Goal: Navigation & Orientation: Find specific page/section

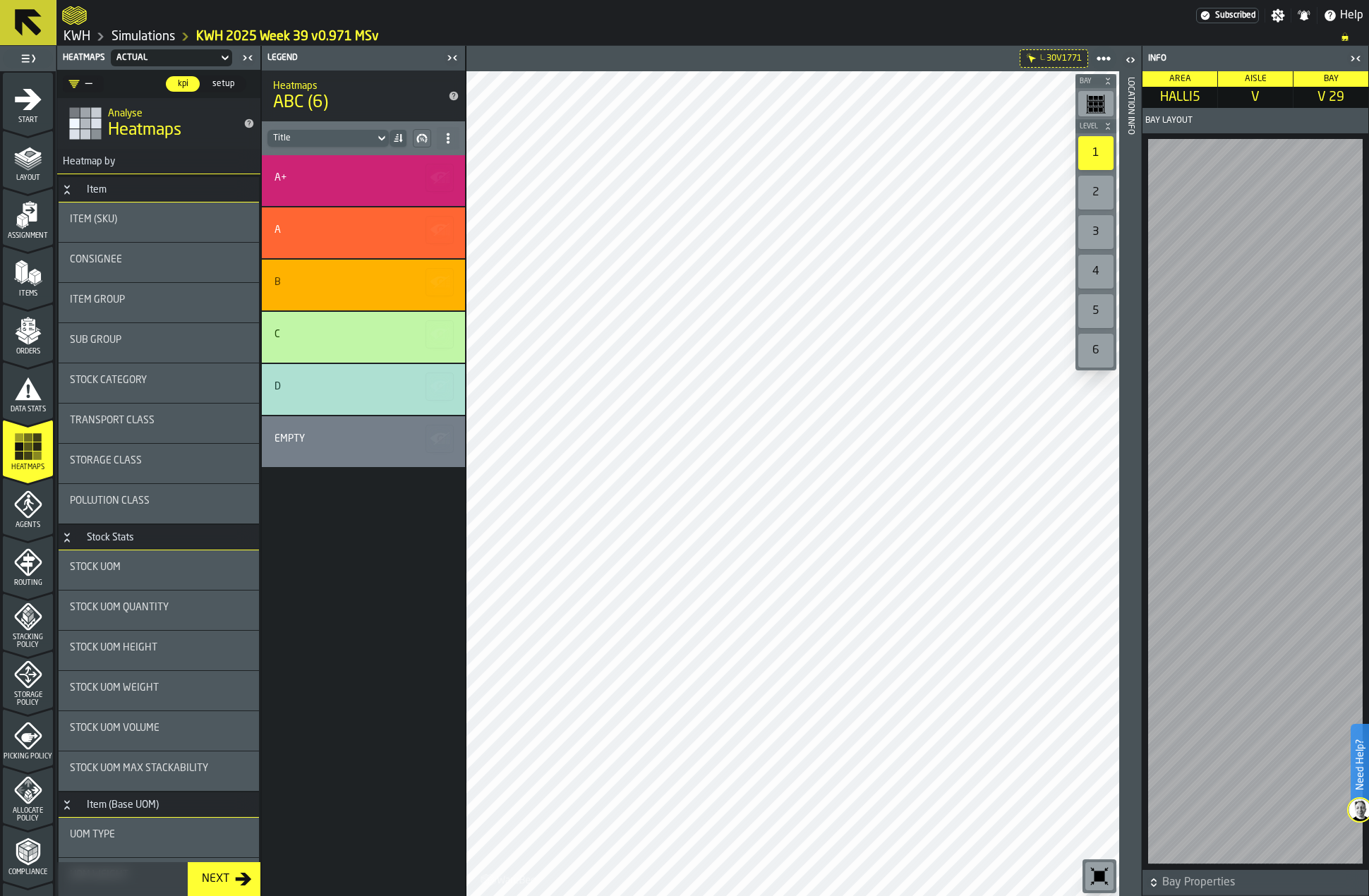
click at [37, 29] on icon at bounding box center [28, 22] width 27 height 27
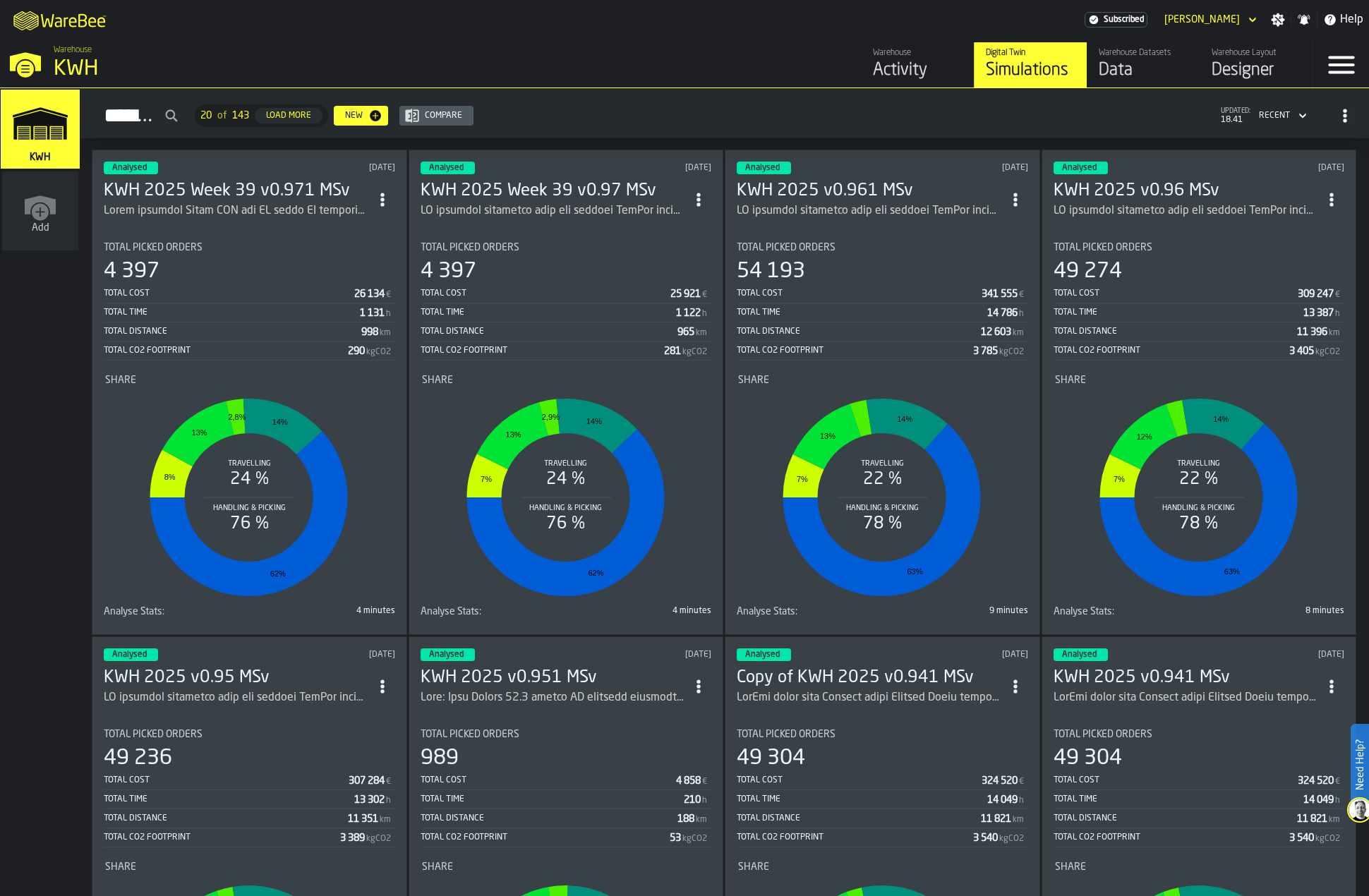
click at [40, 203] on icon "link-to-/wh/new" at bounding box center [40, 204] width 31 height 19
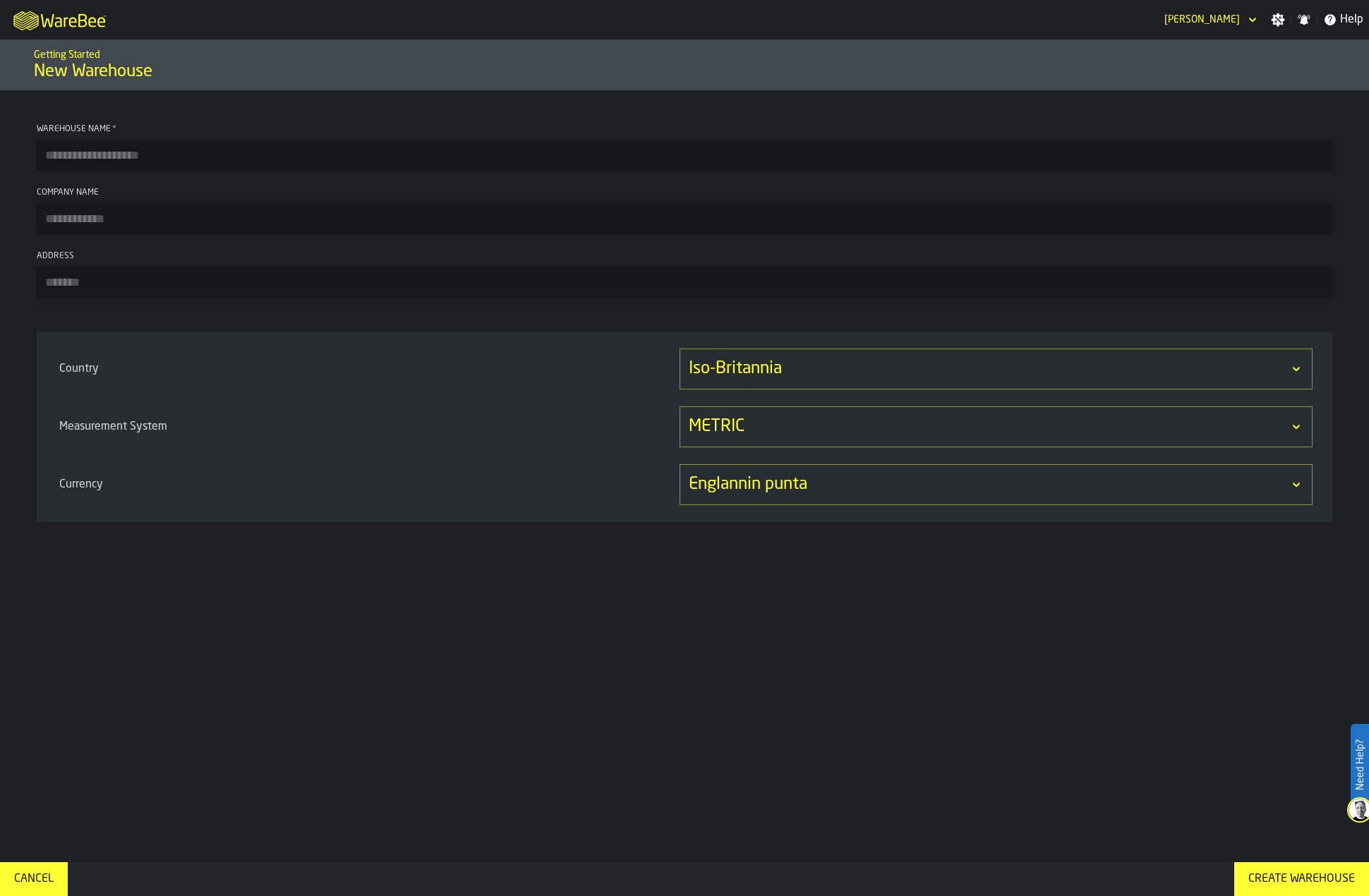
click at [22, 878] on div "Cancel" at bounding box center [34, 879] width 51 height 17
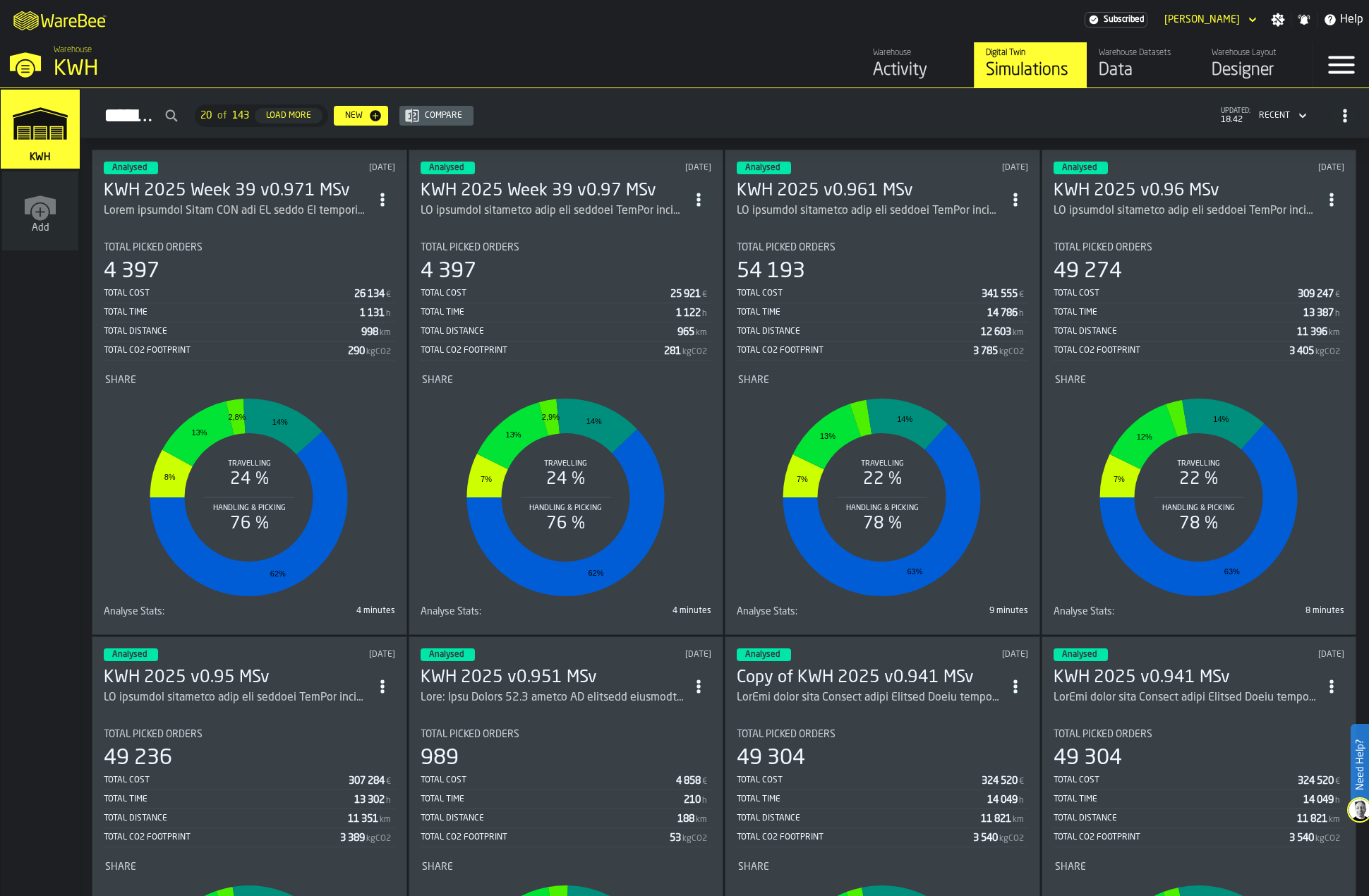
click at [1246, 69] on div "Designer" at bounding box center [1257, 70] width 90 height 22
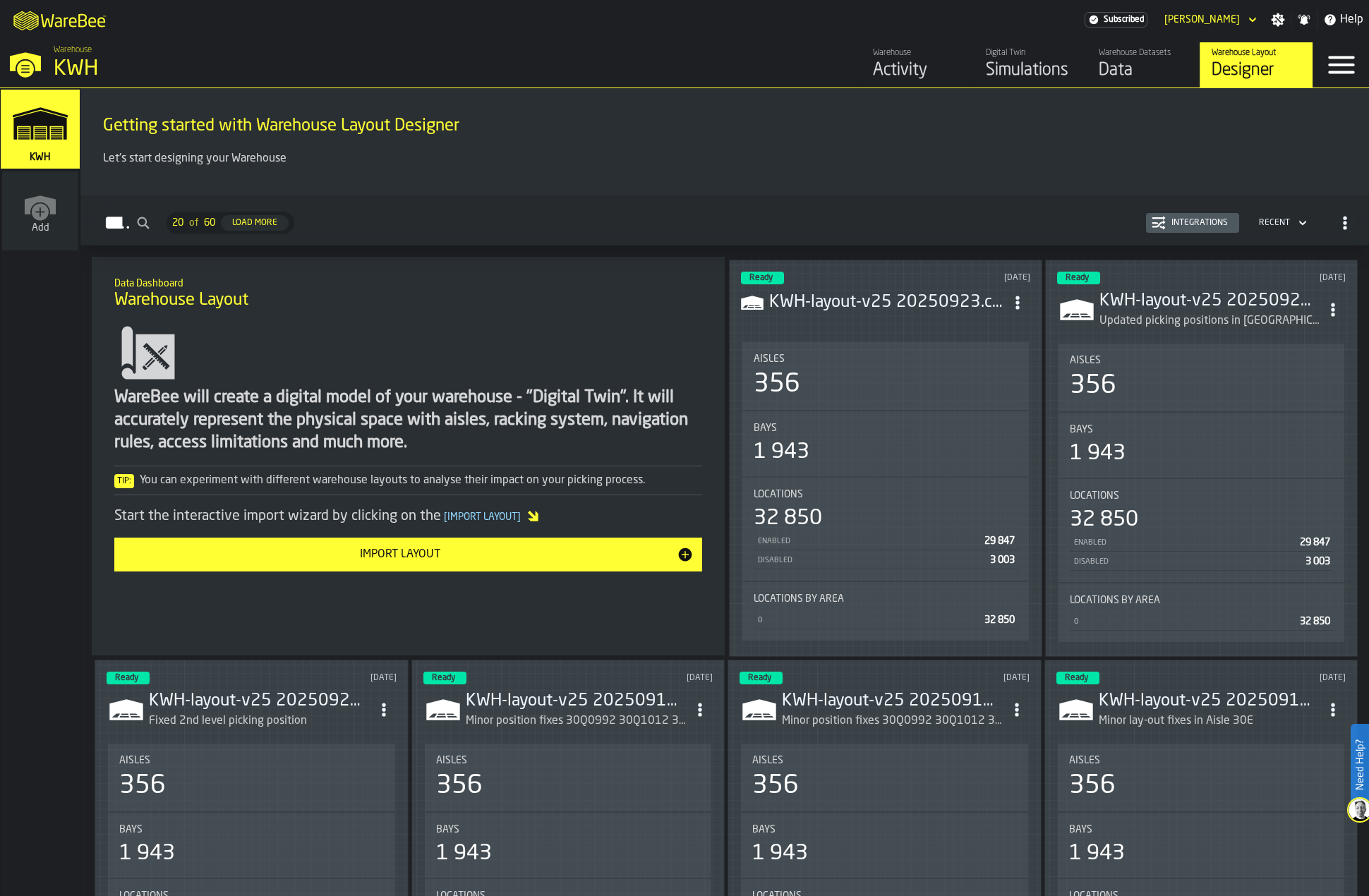
click at [1052, 72] on div "Simulations" at bounding box center [1031, 70] width 90 height 22
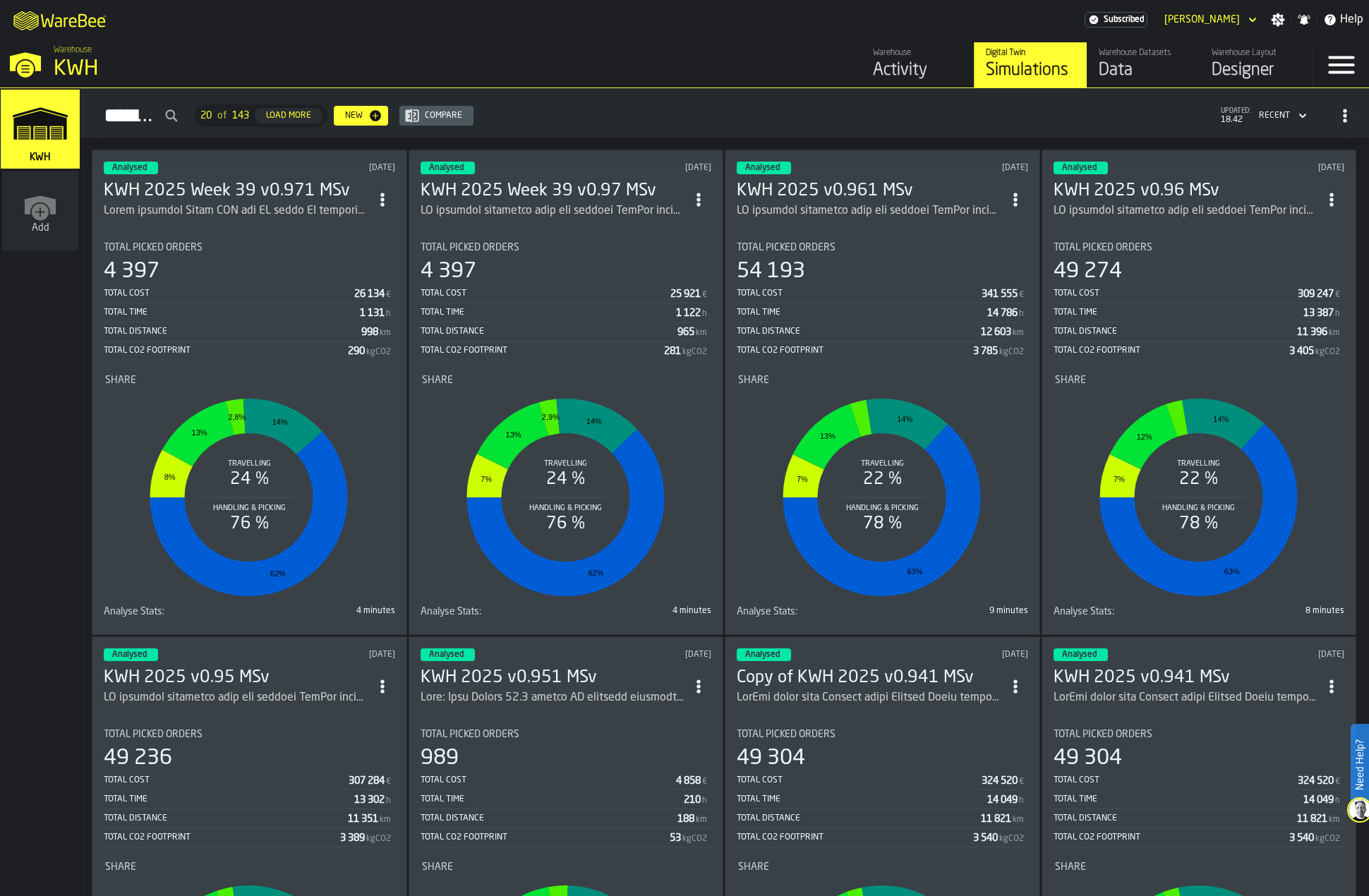
click at [909, 76] on div "Activity" at bounding box center [918, 70] width 90 height 22
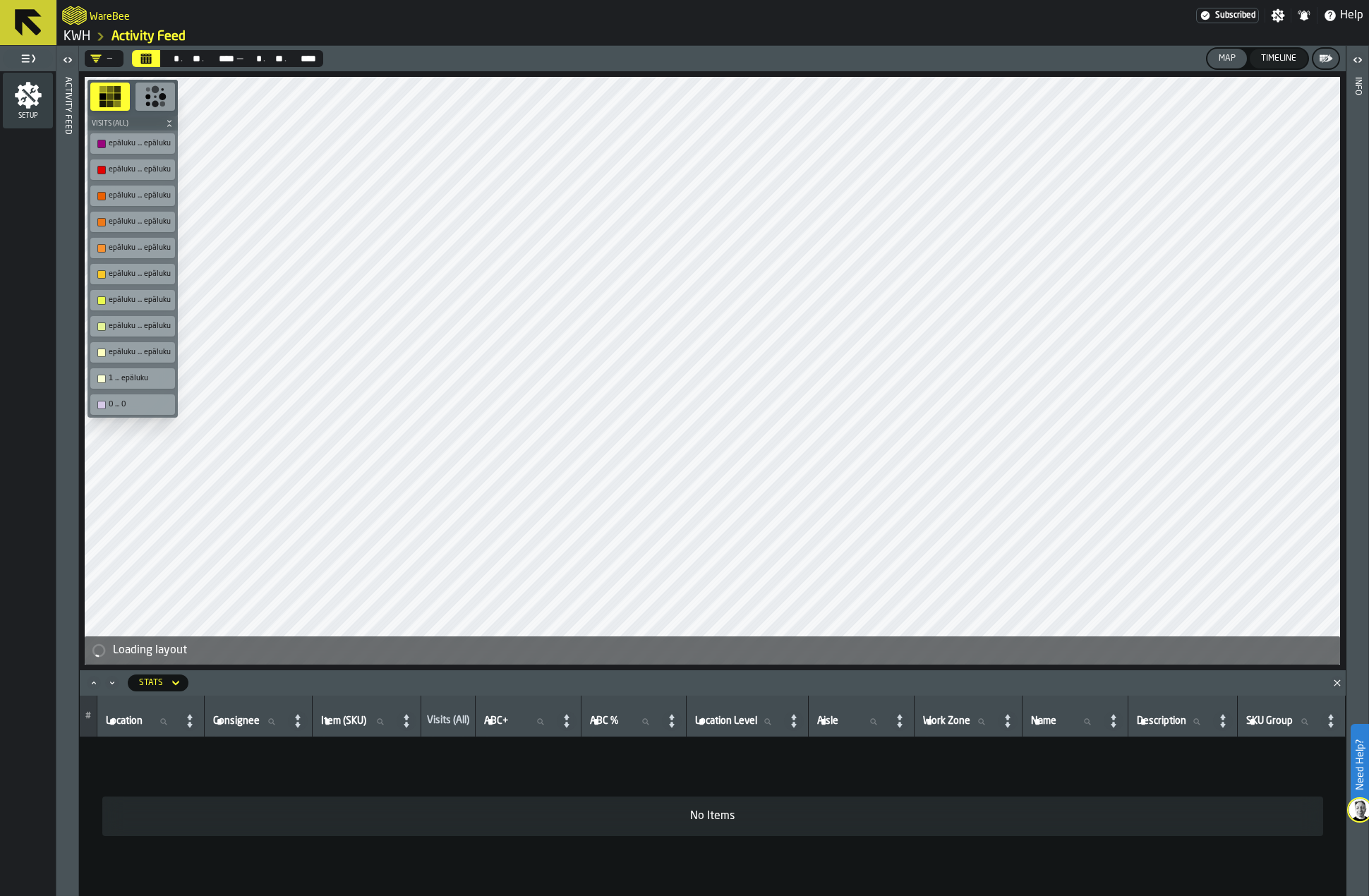
click at [1284, 64] on div "Timeline" at bounding box center [1279, 58] width 46 height 10
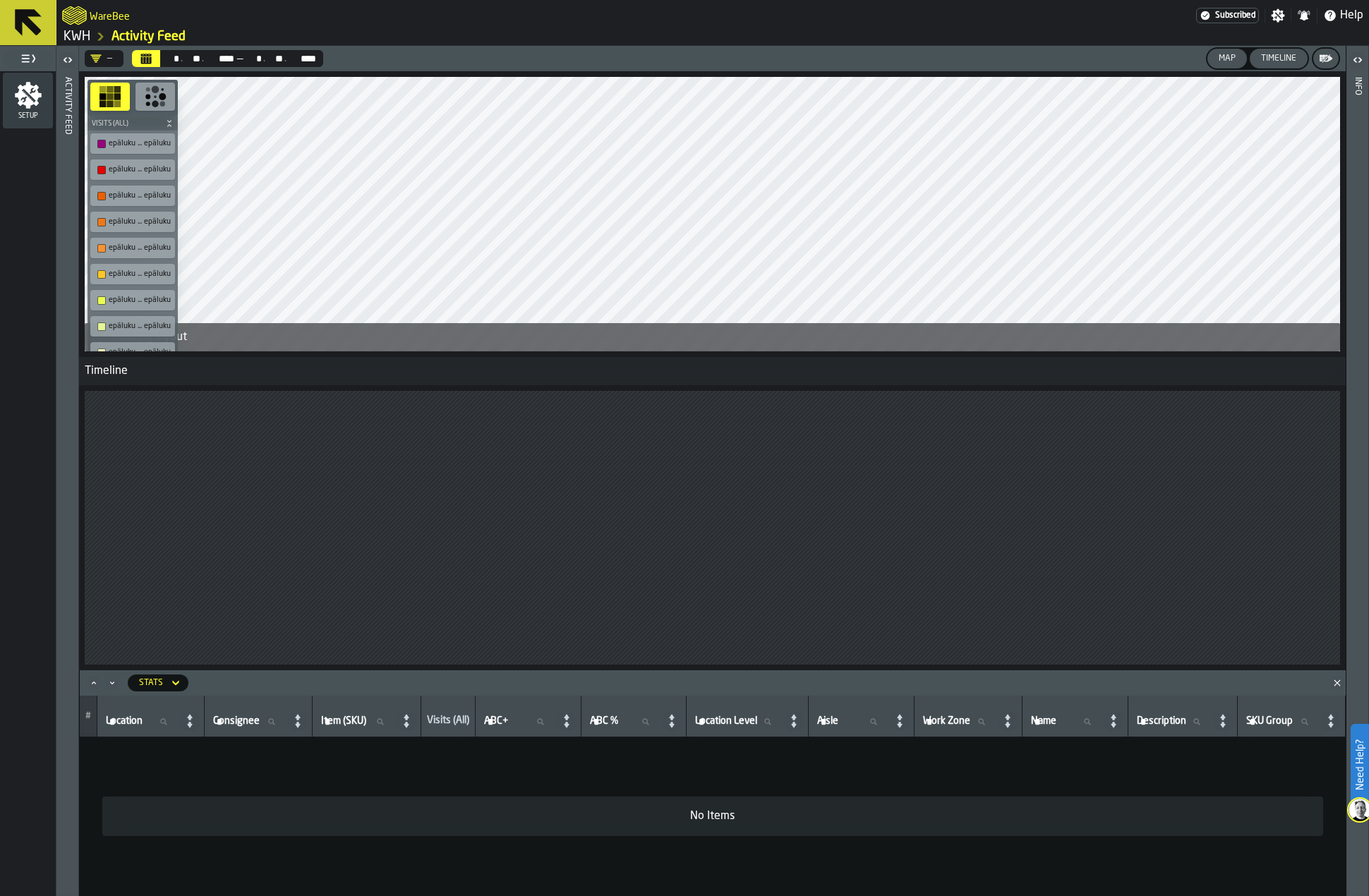
click at [1237, 63] on div "Map" at bounding box center [1227, 58] width 28 height 10
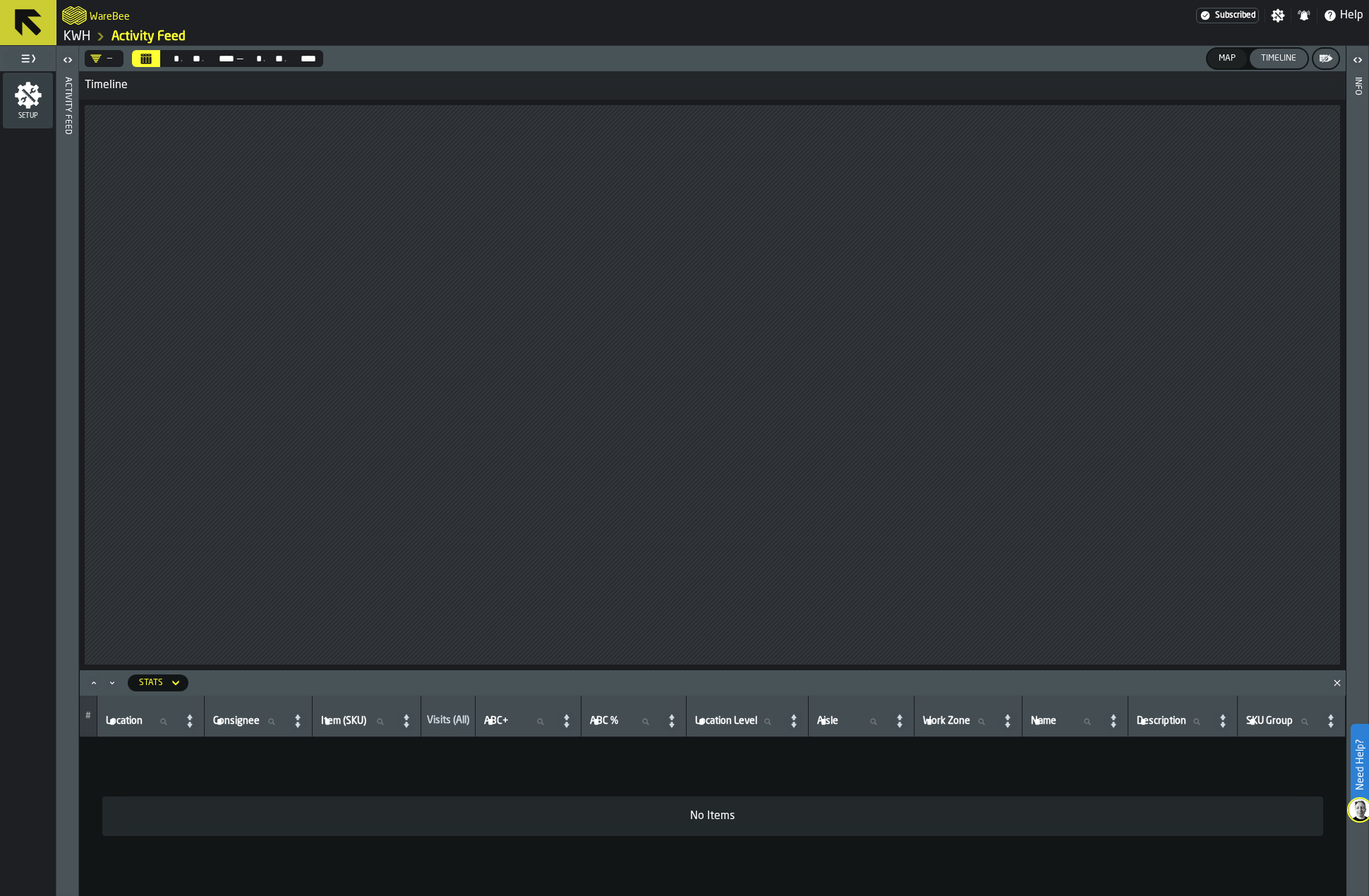
click at [25, 23] on icon at bounding box center [28, 22] width 27 height 27
